Goal: Book appointment/travel/reservation

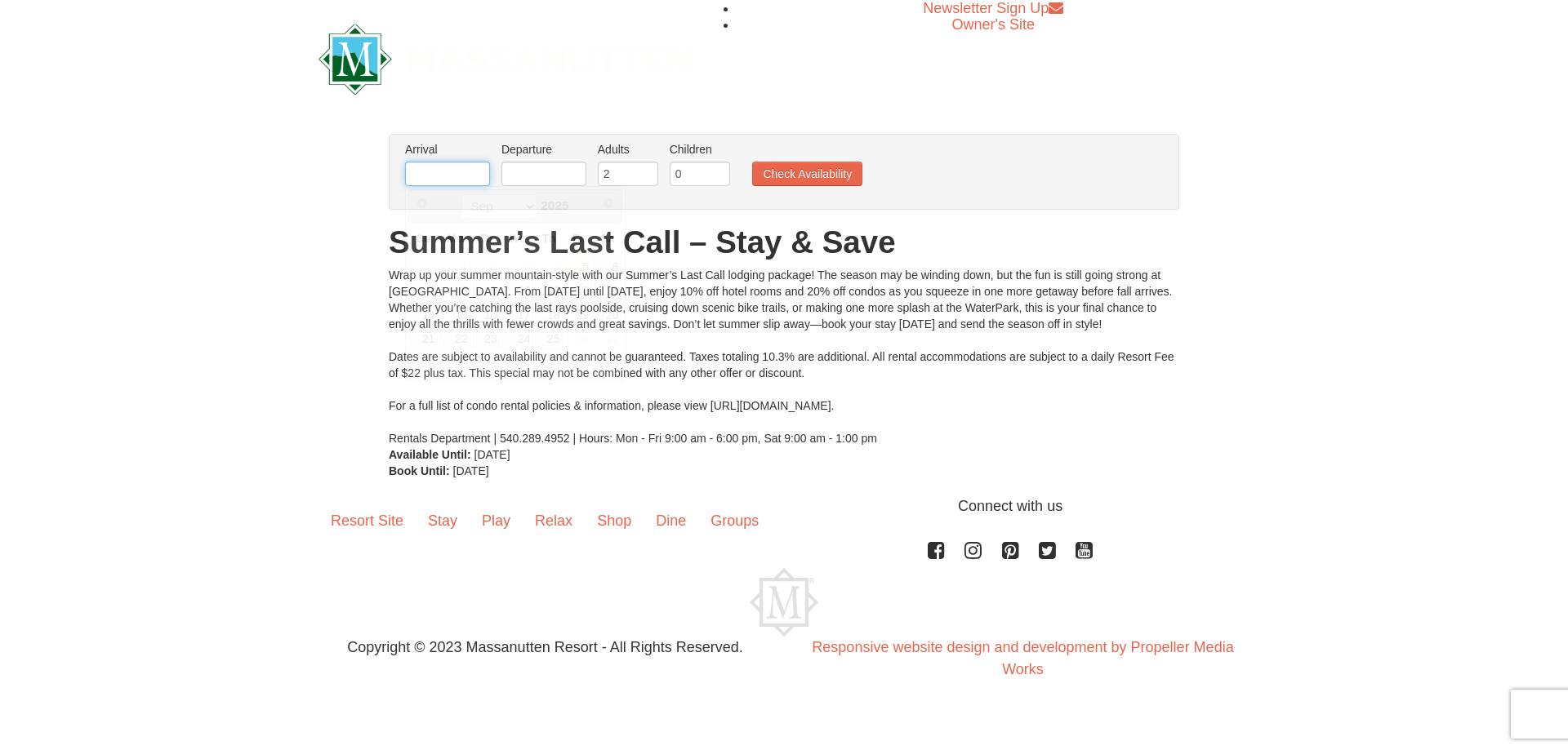
click at [481, 177] on input "text" at bounding box center [447, 174] width 85 height 24
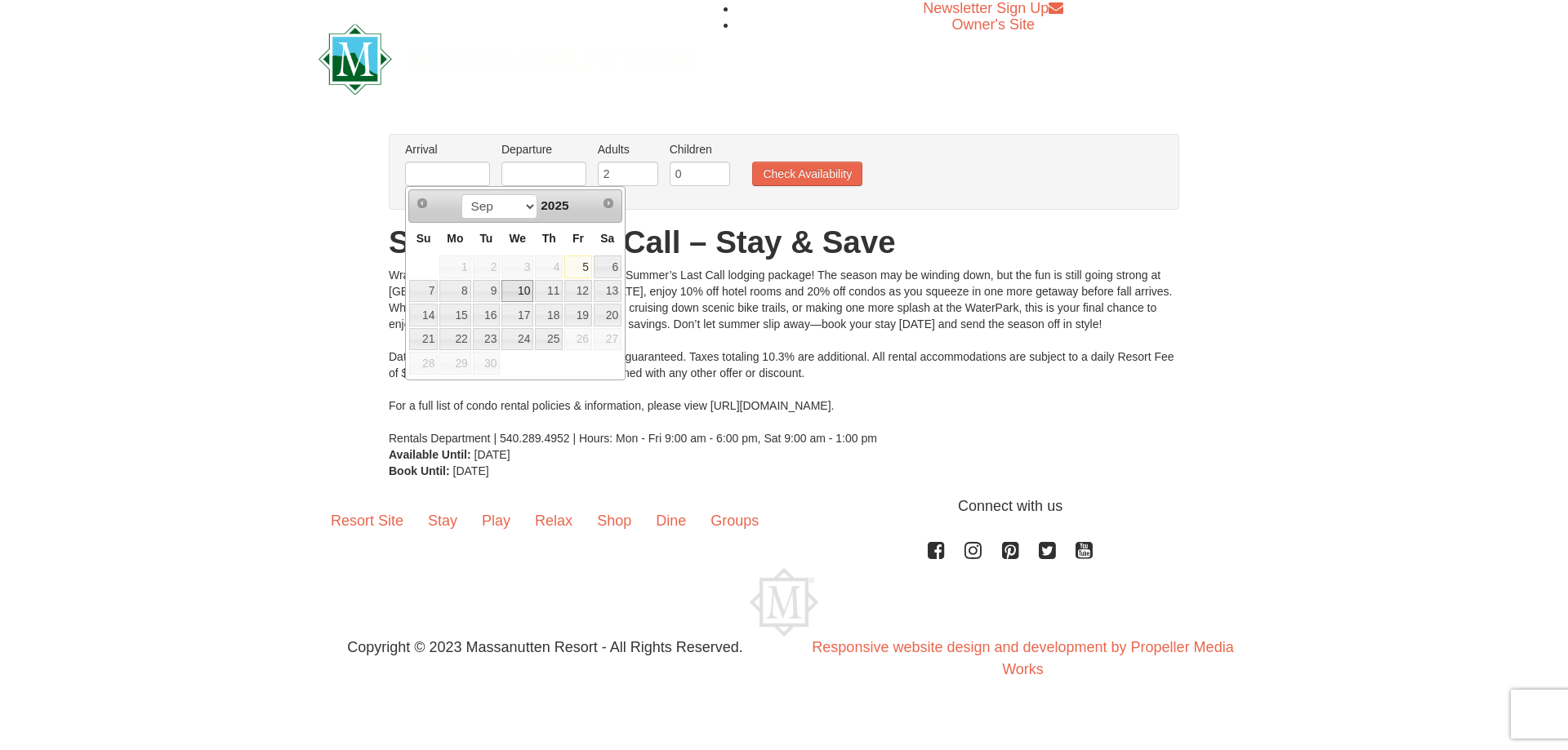
click at [517, 291] on link "10" at bounding box center [517, 291] width 32 height 23
type input "[DATE]"
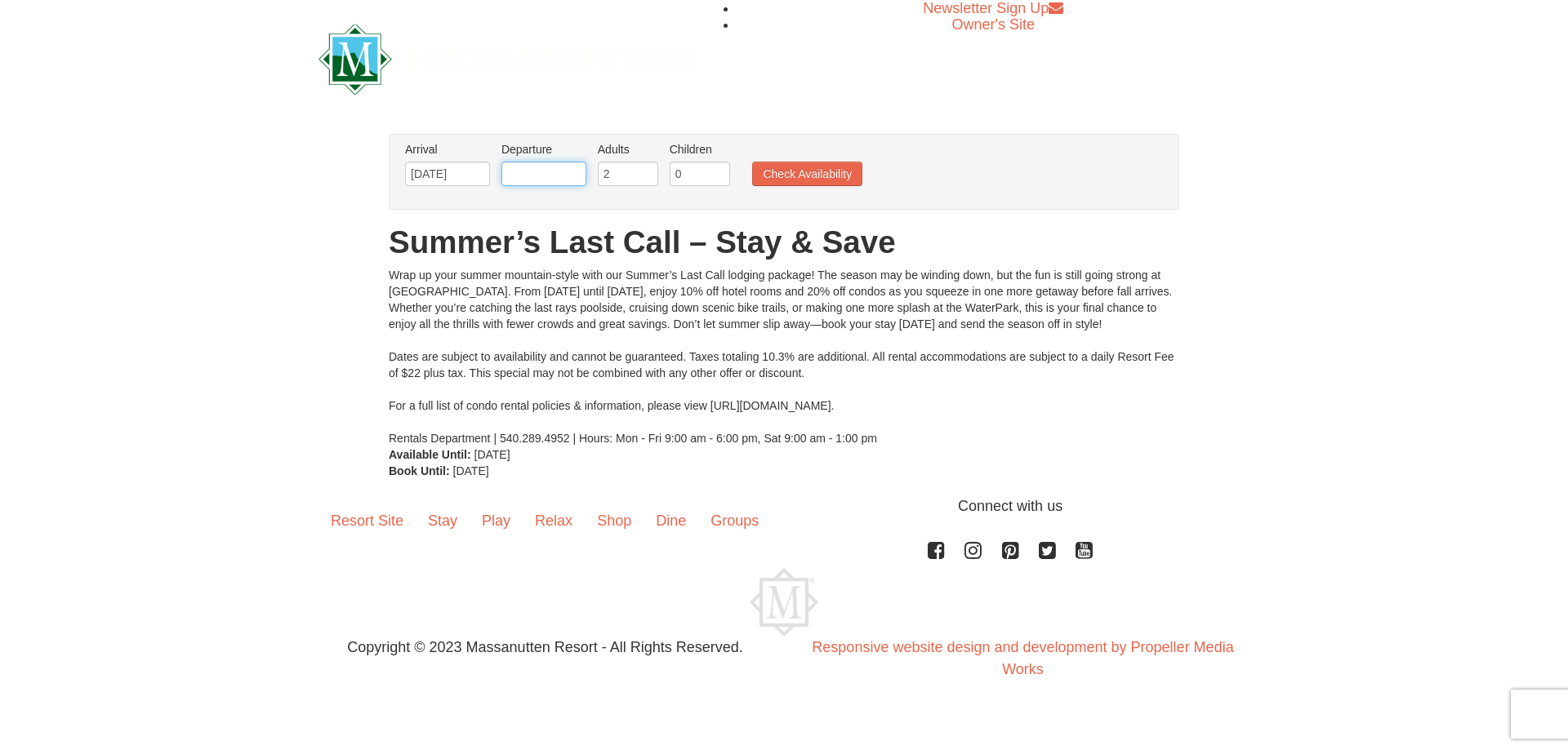
click at [528, 181] on input "text" at bounding box center [544, 174] width 85 height 24
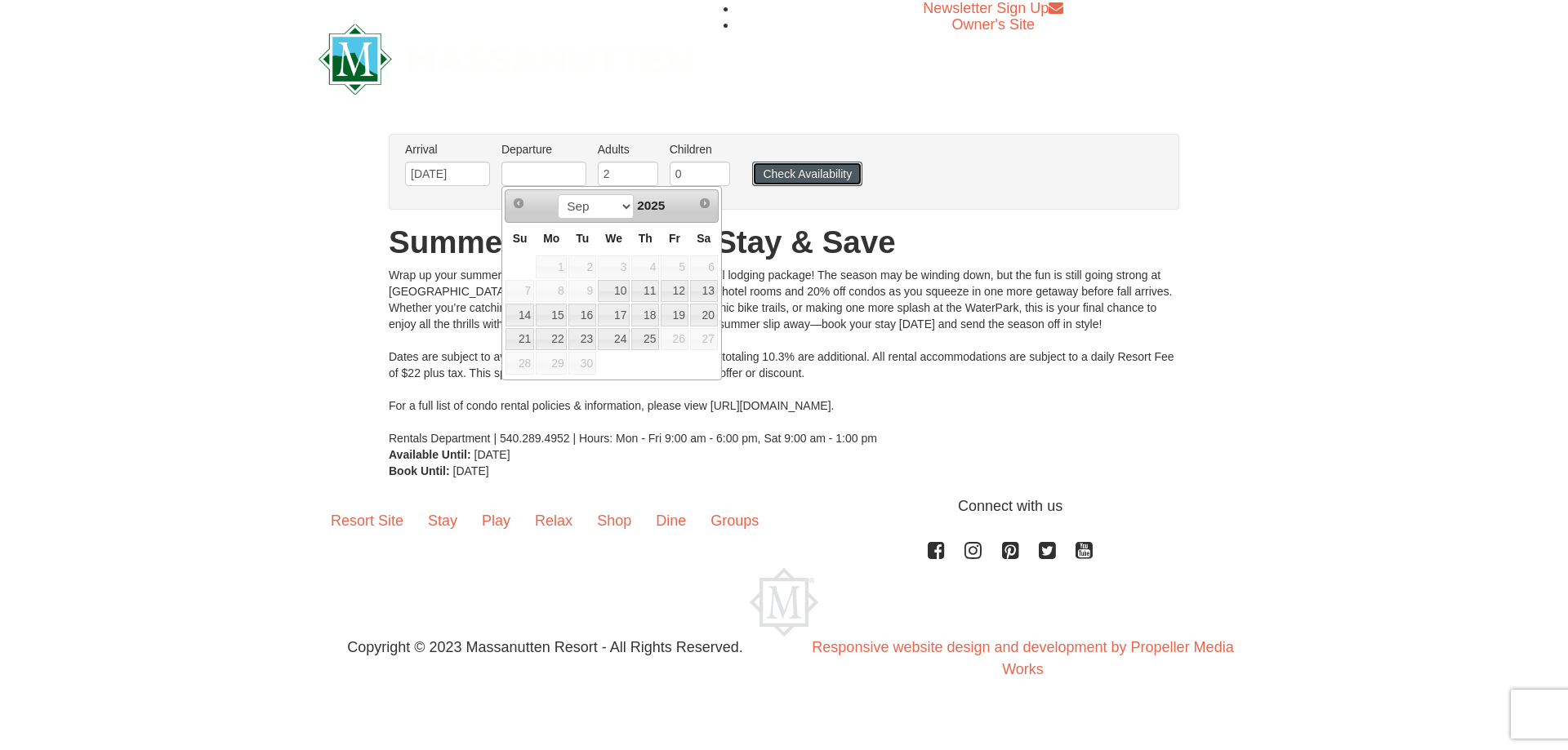
click at [794, 172] on button "Check Availability" at bounding box center [807, 174] width 110 height 24
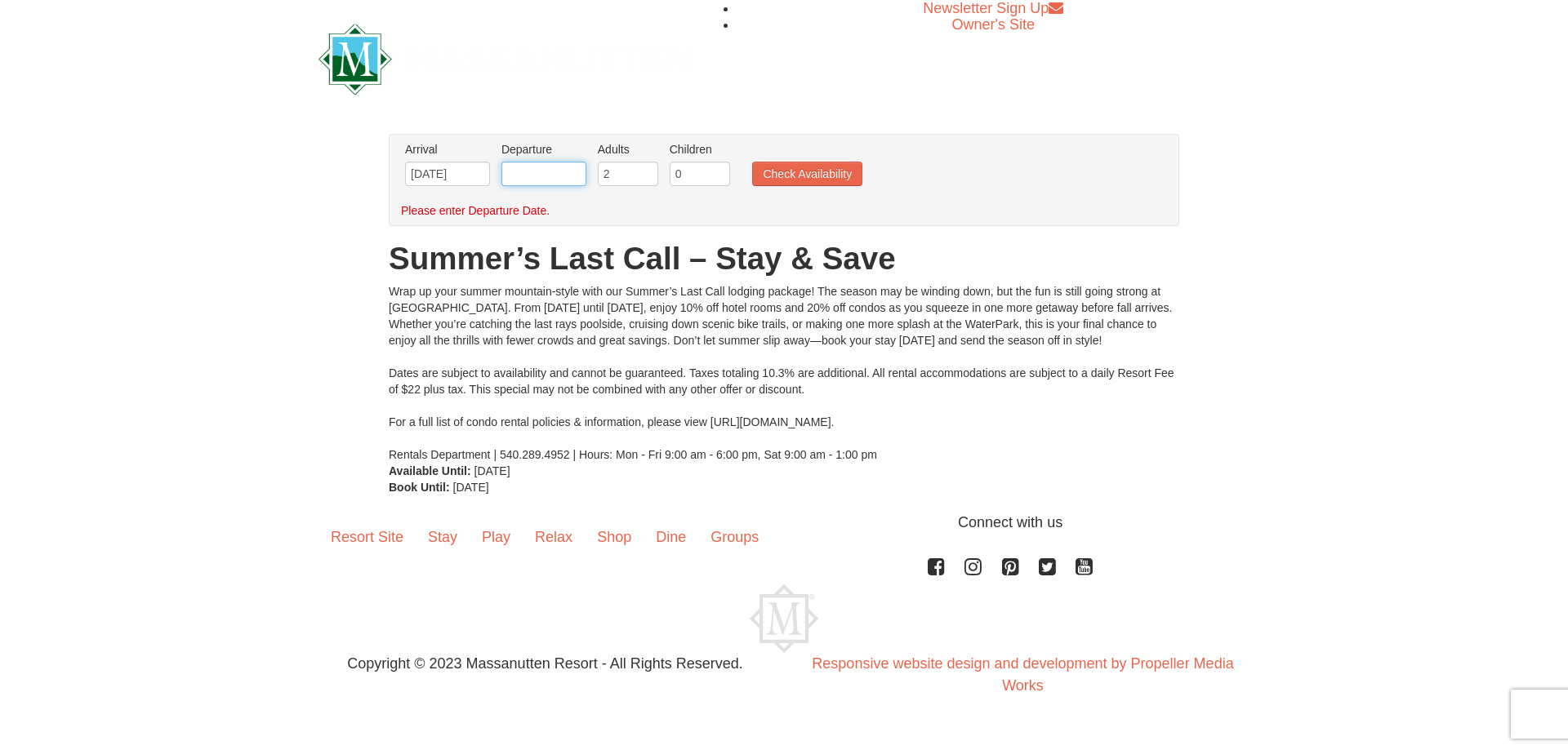
click at [527, 181] on input "text" at bounding box center [544, 174] width 85 height 24
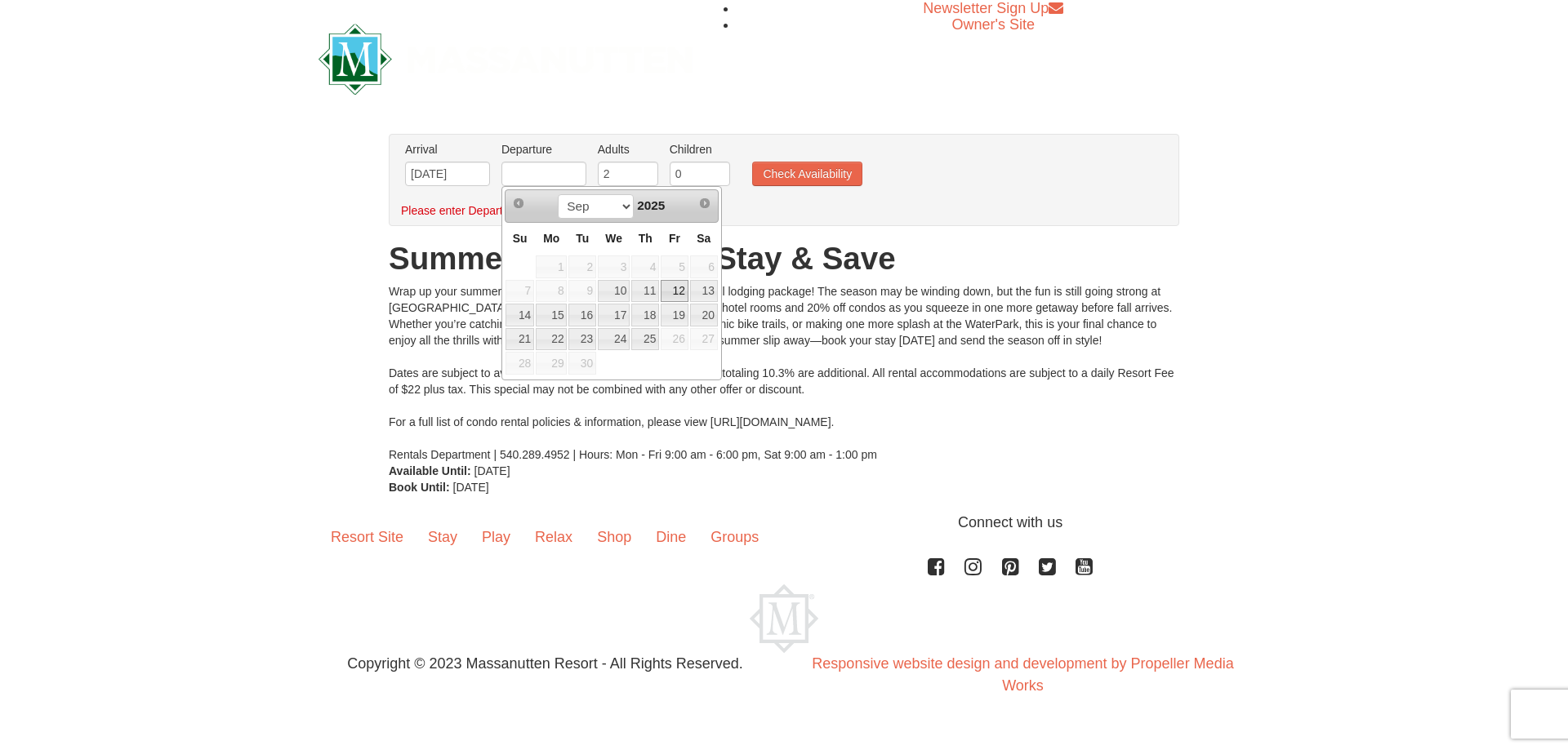
click at [676, 285] on link "12" at bounding box center [674, 291] width 28 height 23
type input "[DATE]"
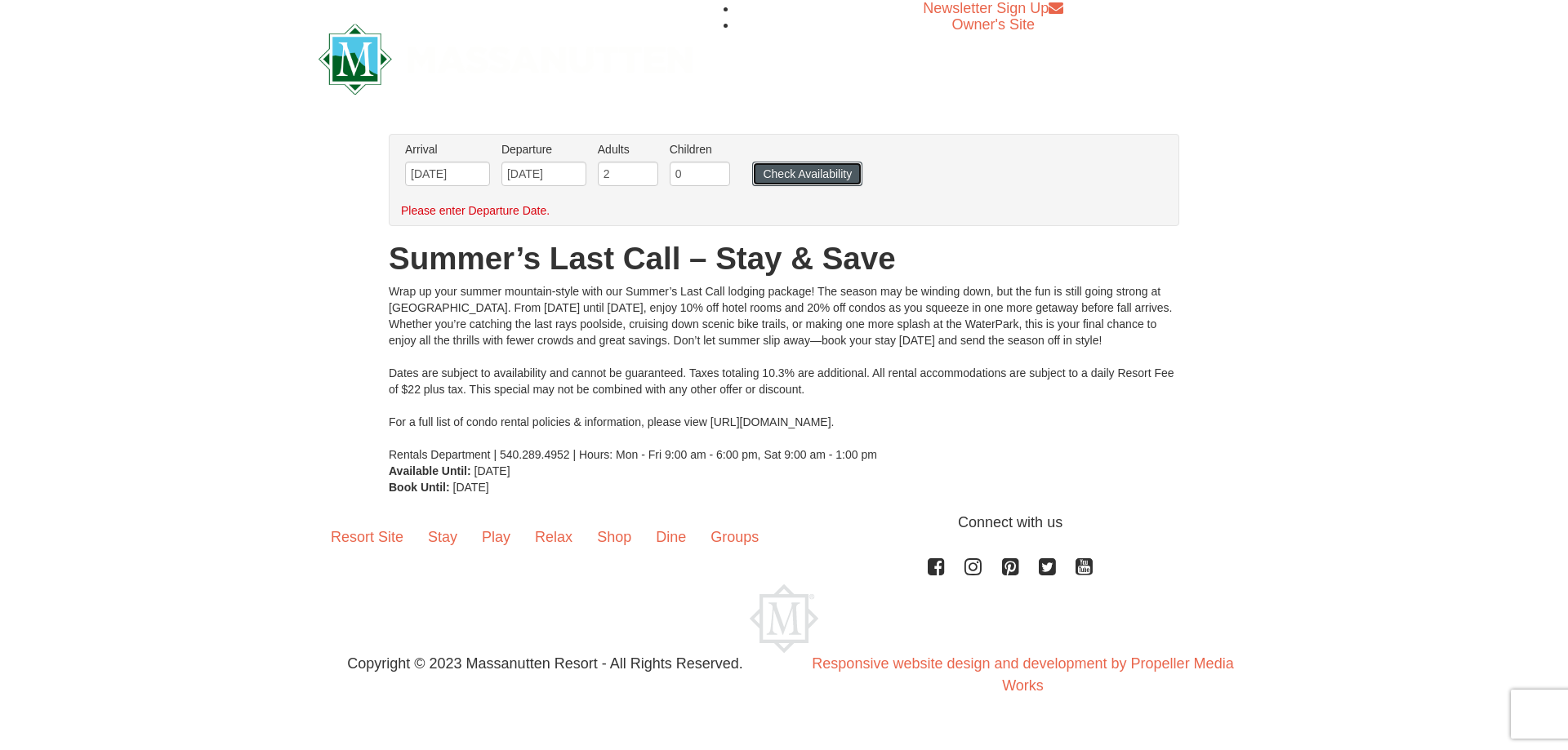
click at [823, 171] on button "Check Availability" at bounding box center [807, 174] width 110 height 24
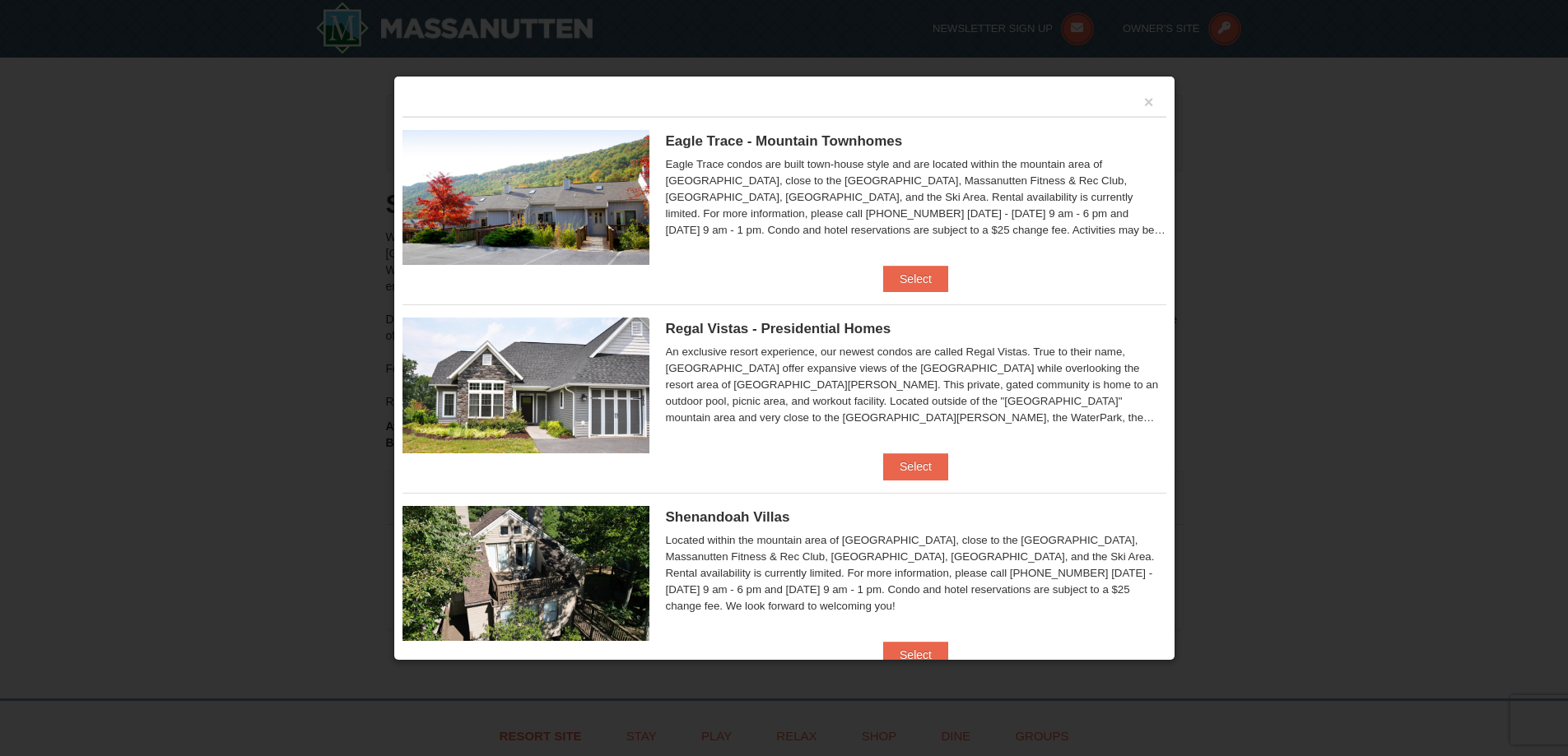
click at [1338, 187] on div at bounding box center [784, 378] width 1568 height 756
click at [1144, 97] on button "×" at bounding box center [1149, 102] width 10 height 17
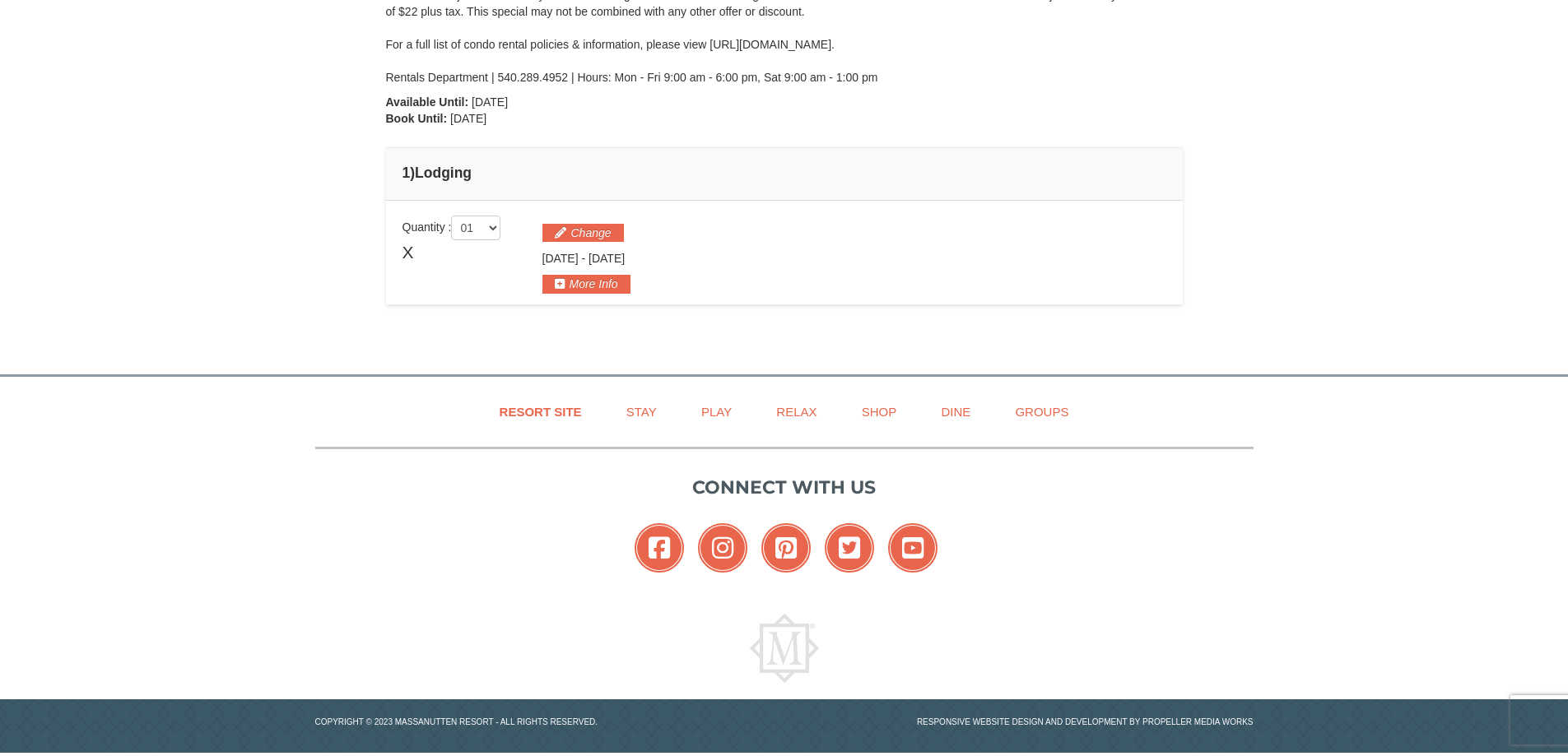
scroll to position [329, 0]
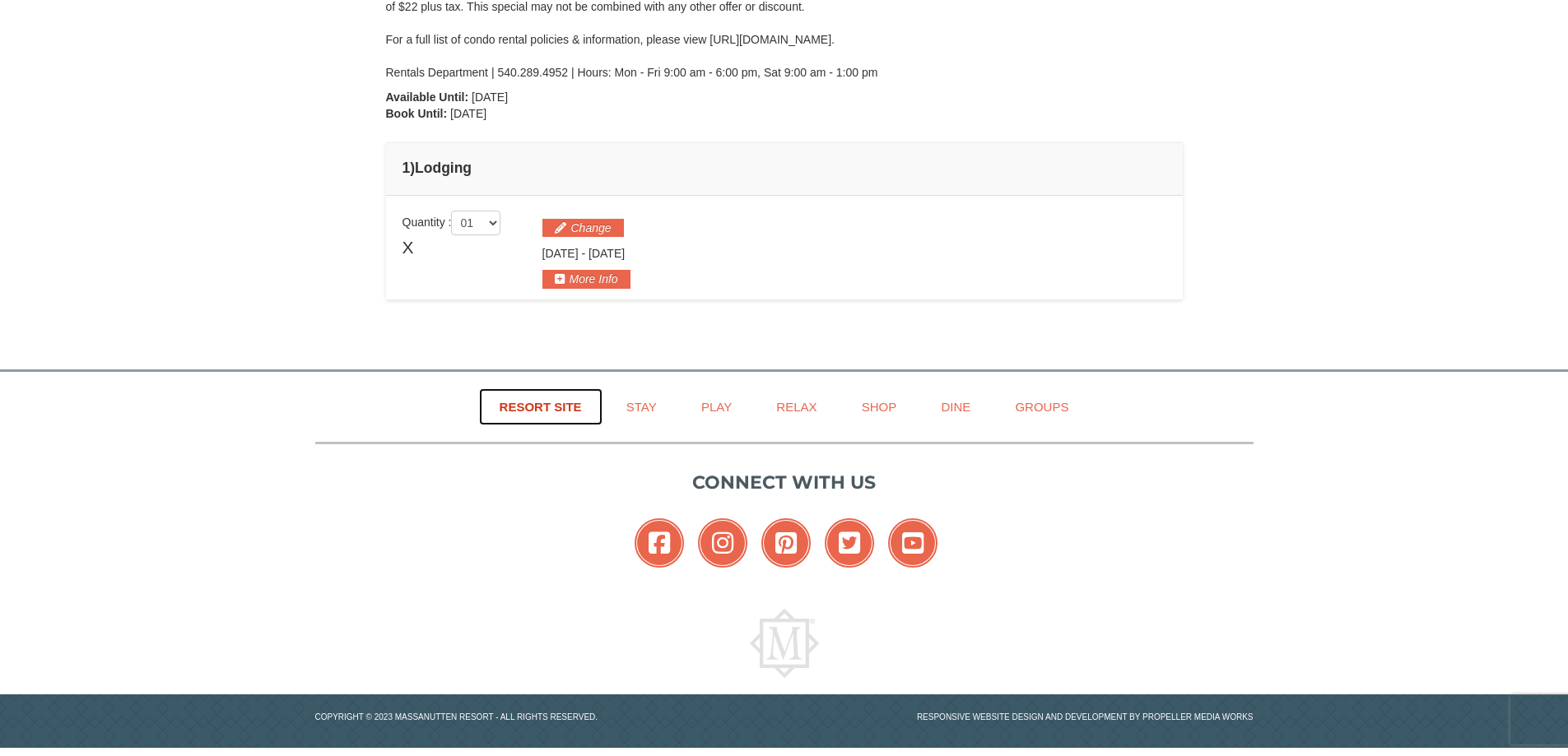
click at [555, 397] on link "Resort Site" at bounding box center [541, 407] width 123 height 37
